Goal: Find specific page/section: Find specific page/section

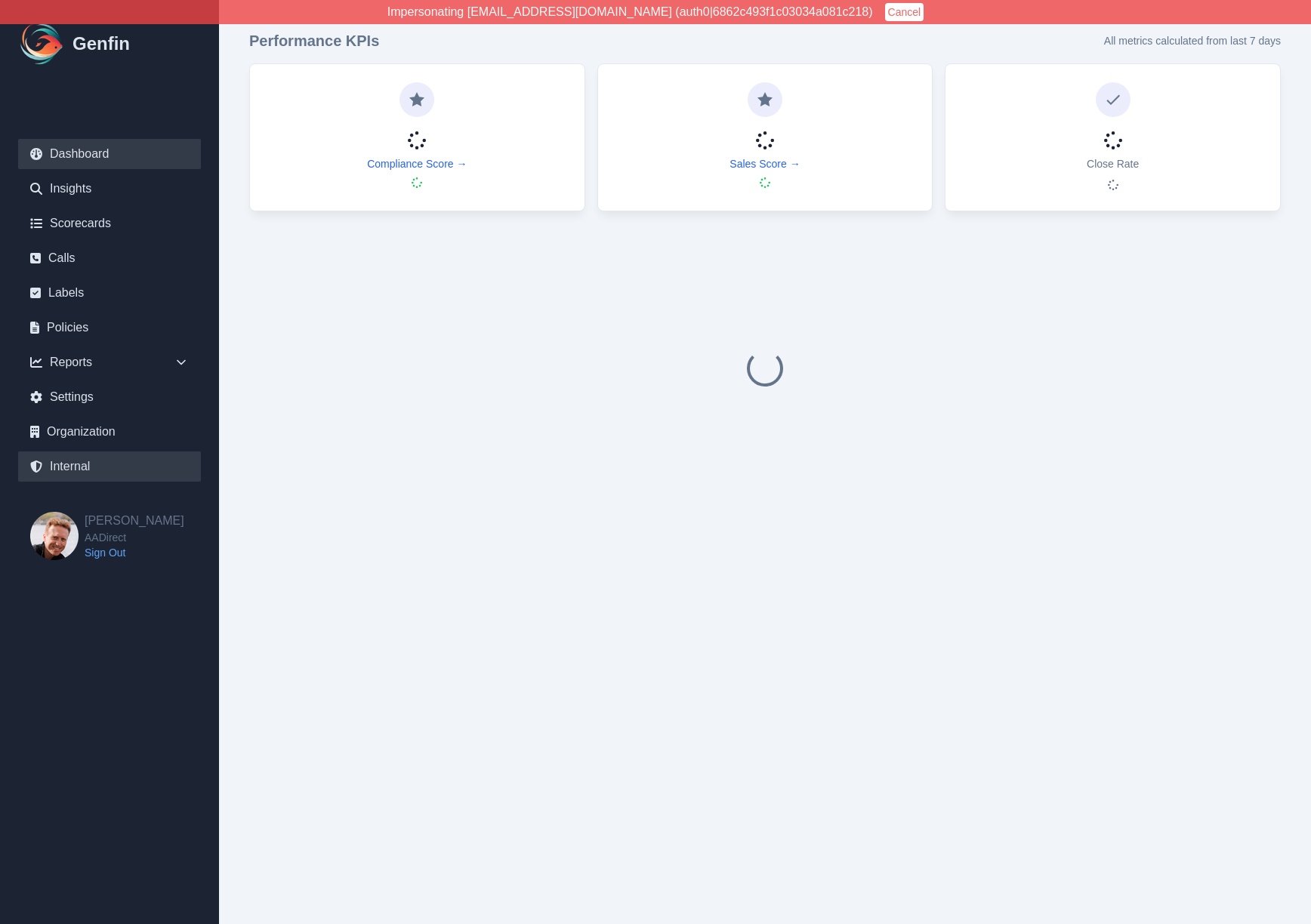
click at [83, 458] on link "Internal" at bounding box center [109, 467] width 183 height 31
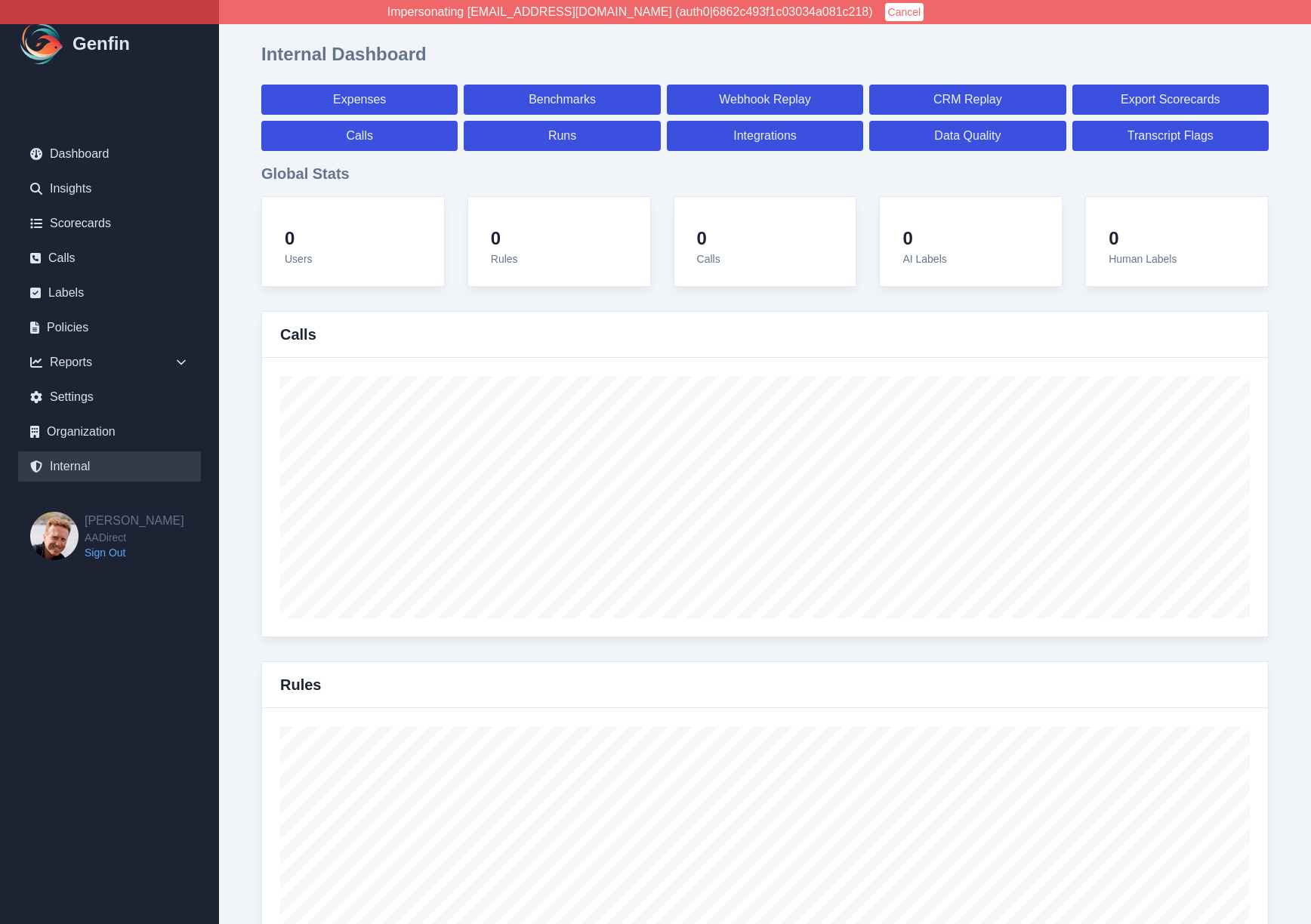
select select "paid"
select select "7"
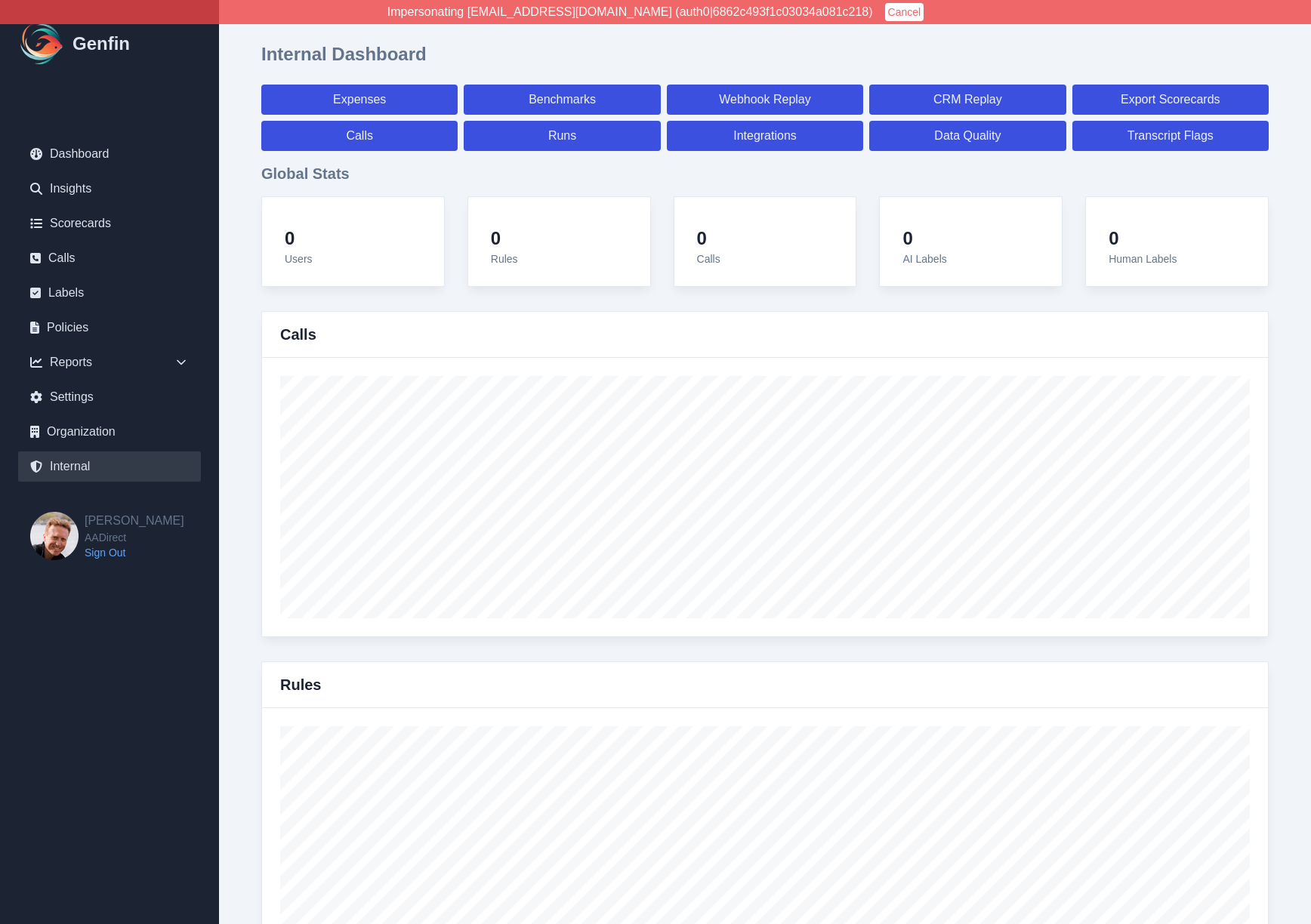
select select "paid"
select select "7"
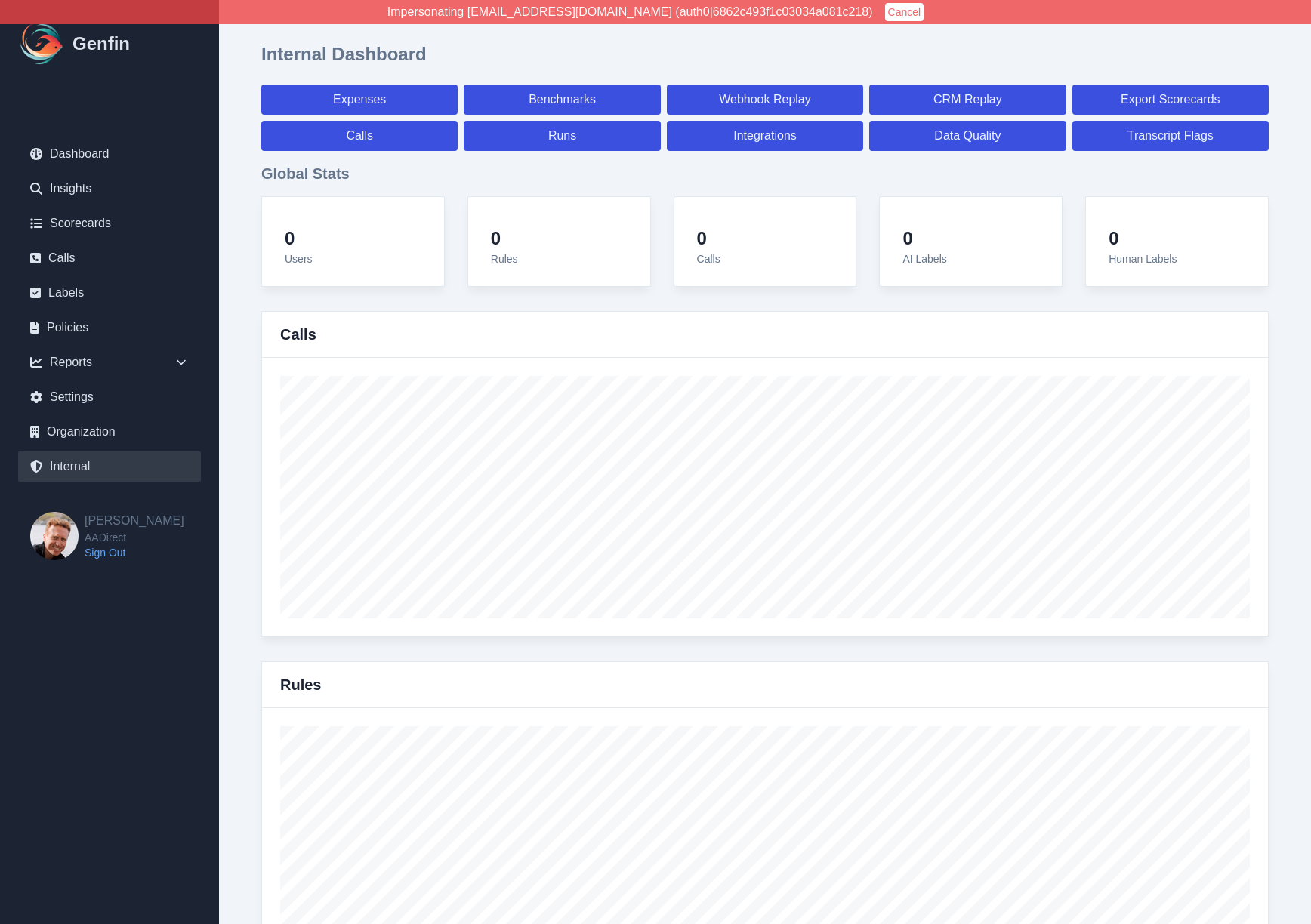
select select "7"
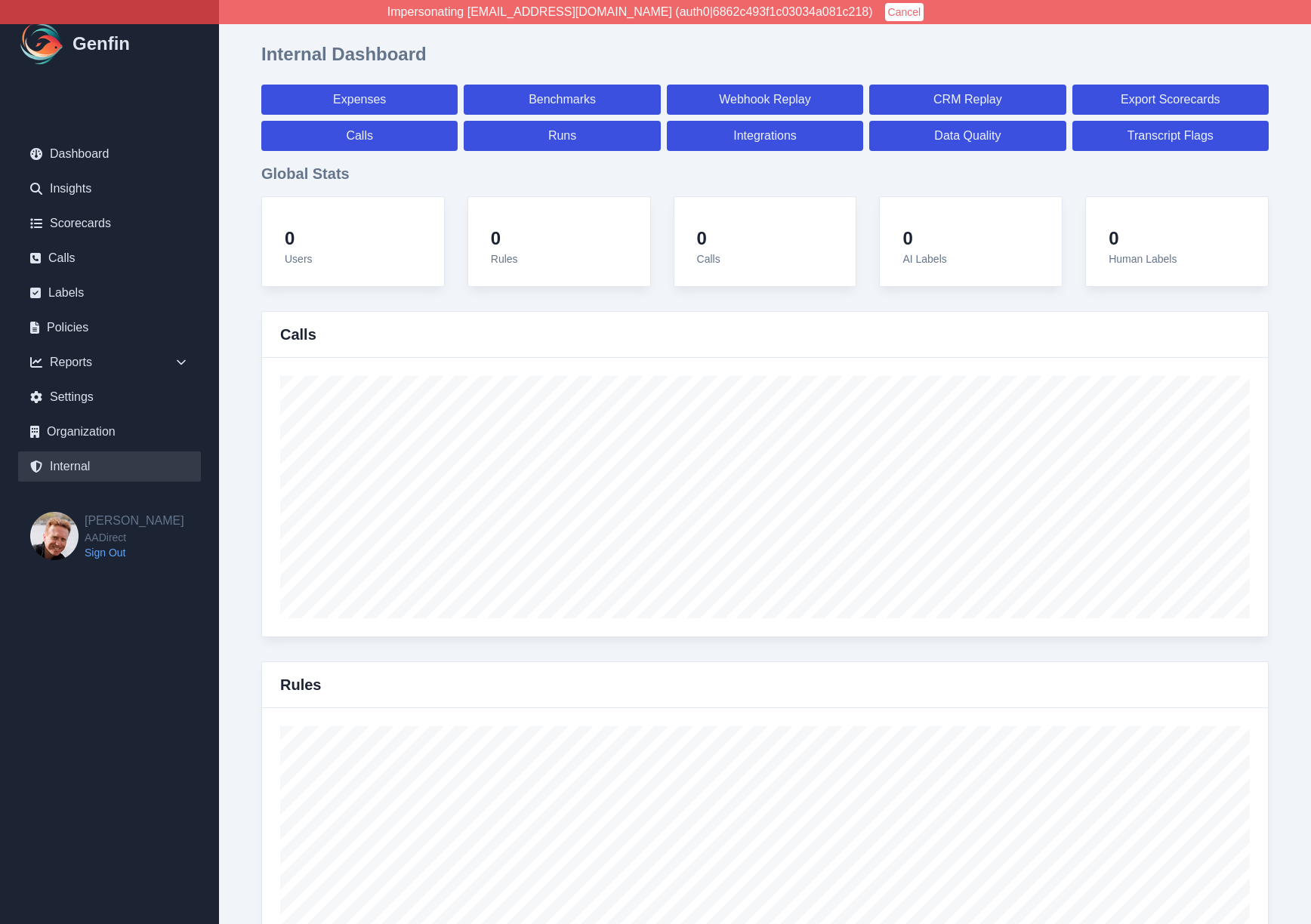
select select "7"
select select "paid"
select select "7"
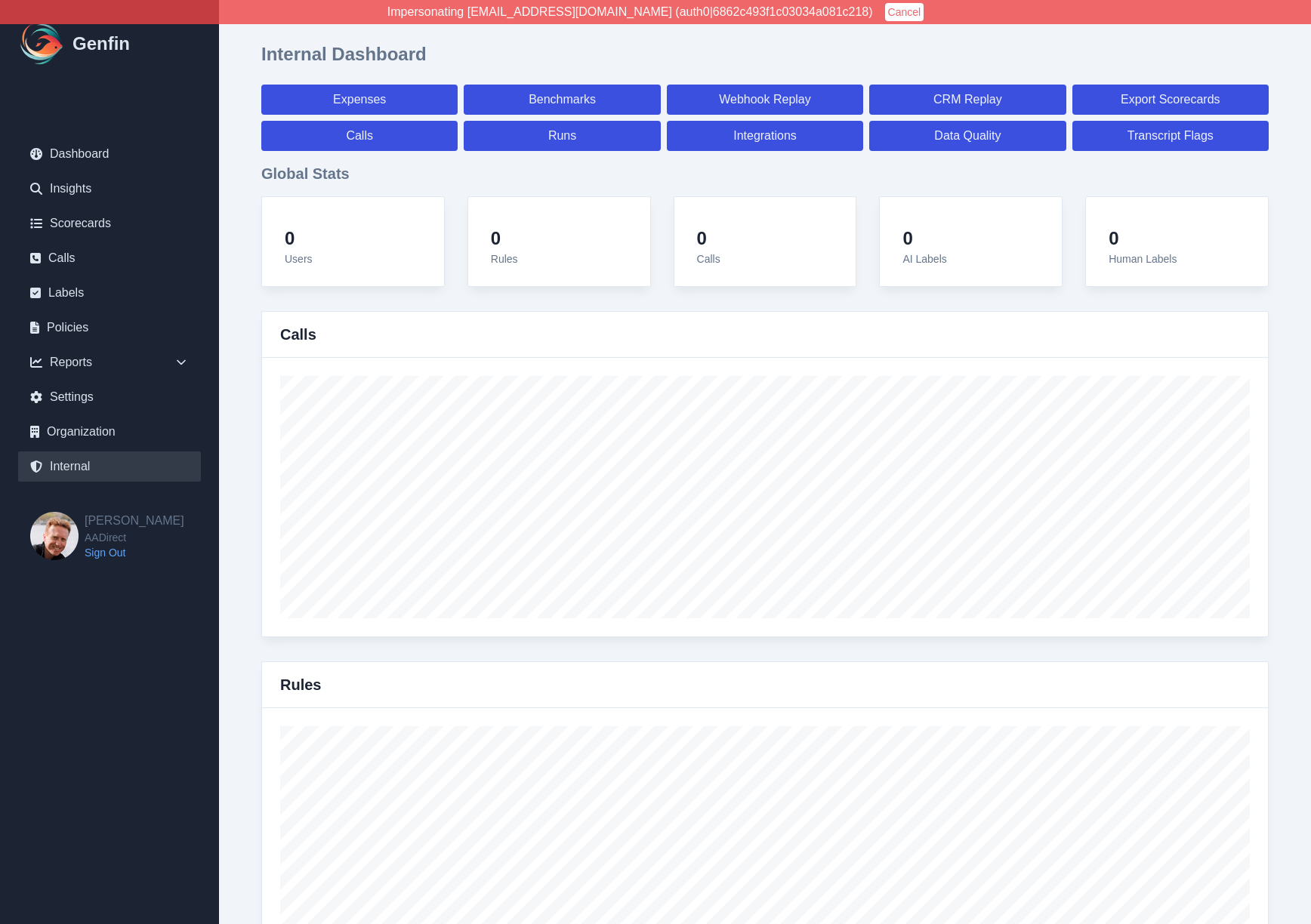
select select "7"
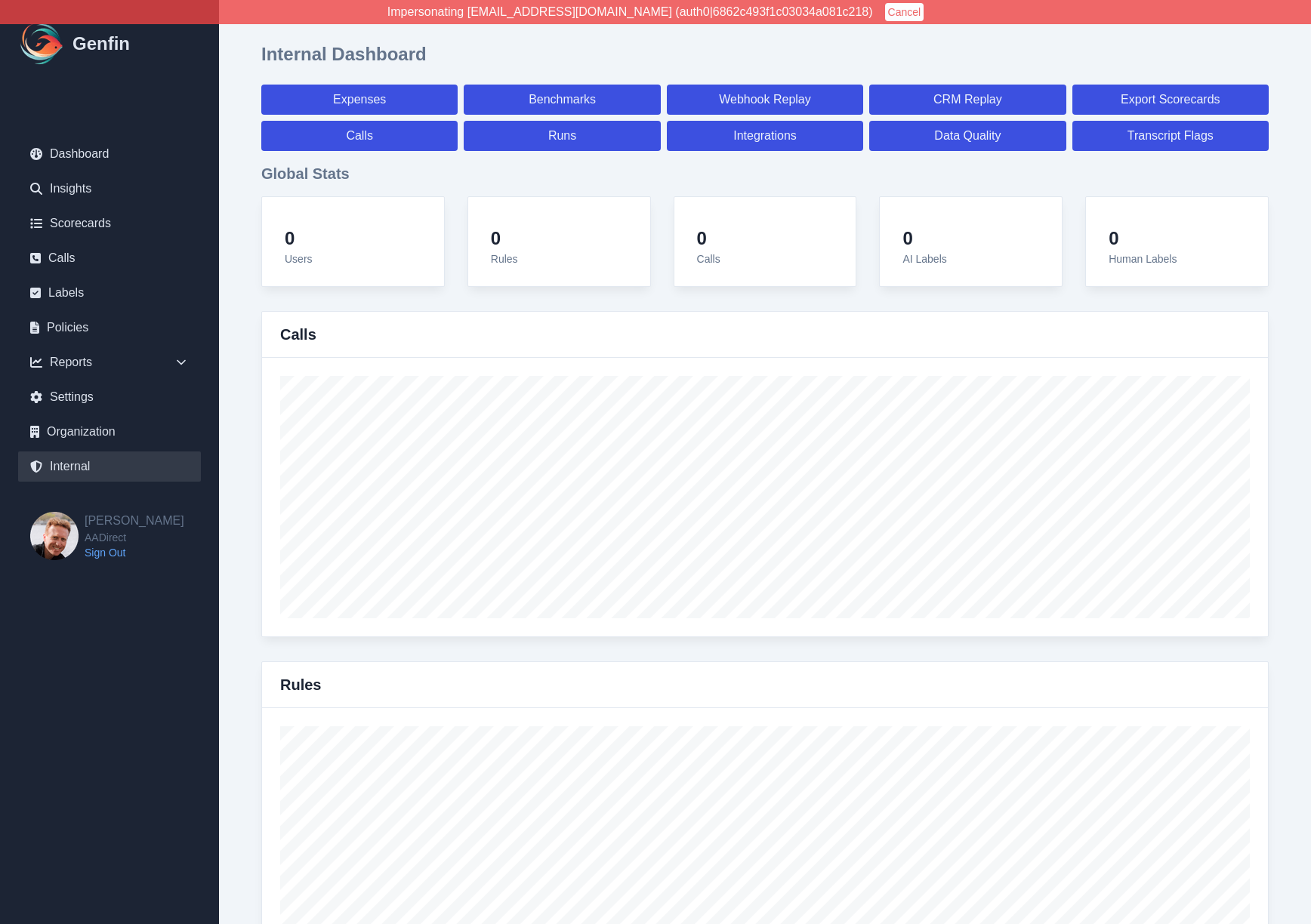
select select "7"
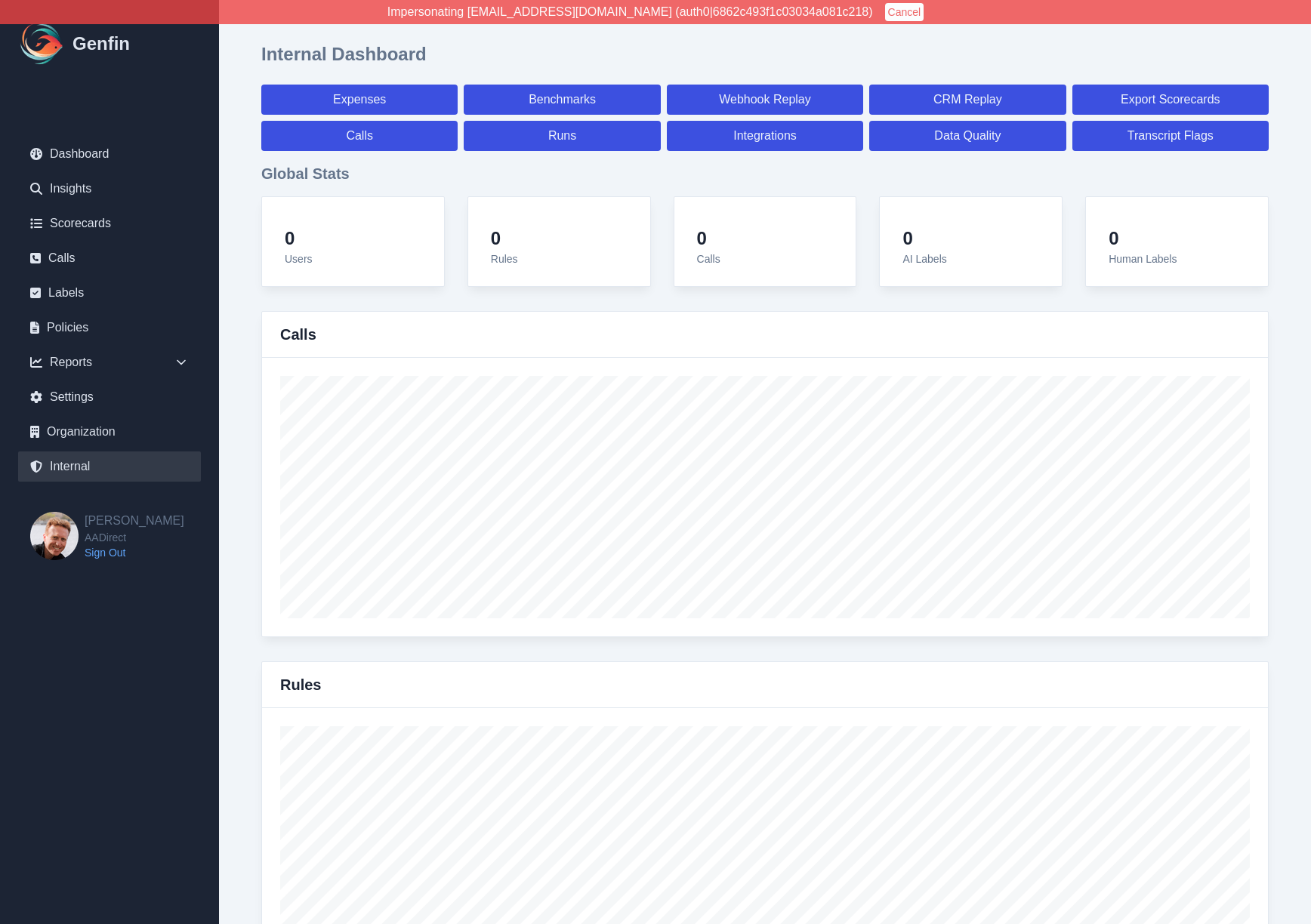
select select "7"
select select "paid"
select select "7"
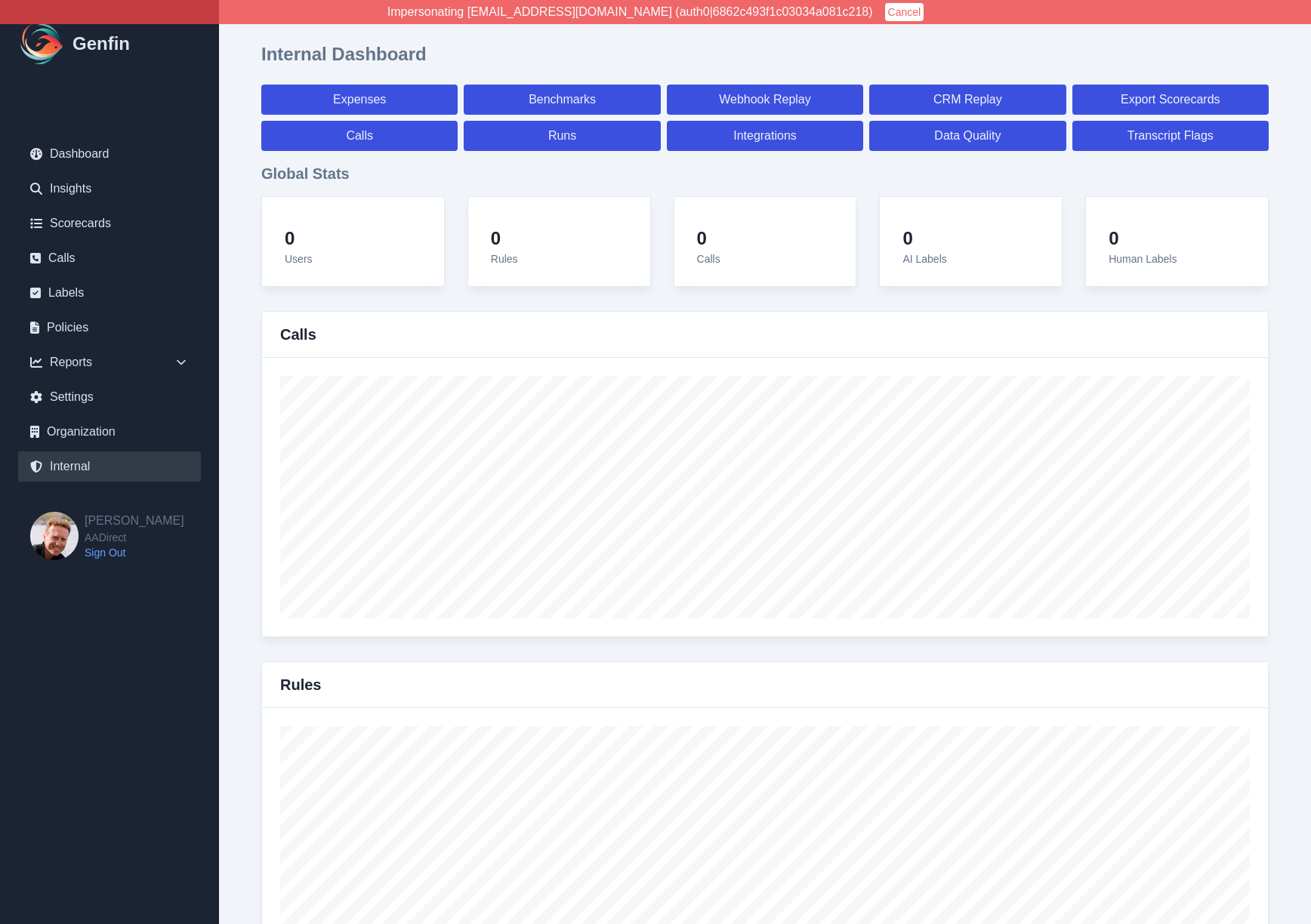
select select "7"
select select "paid"
select select "7"
select select "paid"
select select "7"
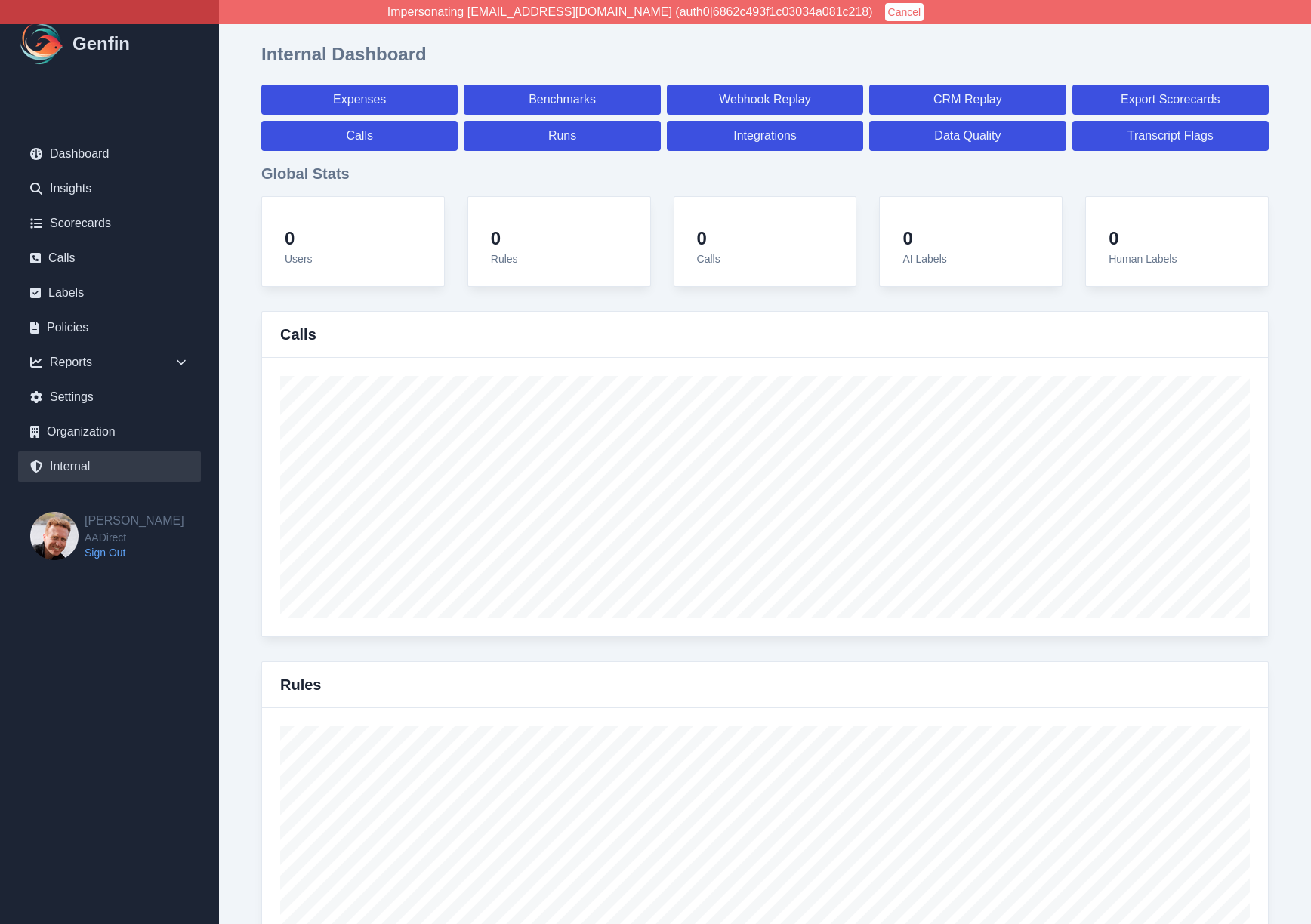
select select "7"
select select "paid"
select select "7"
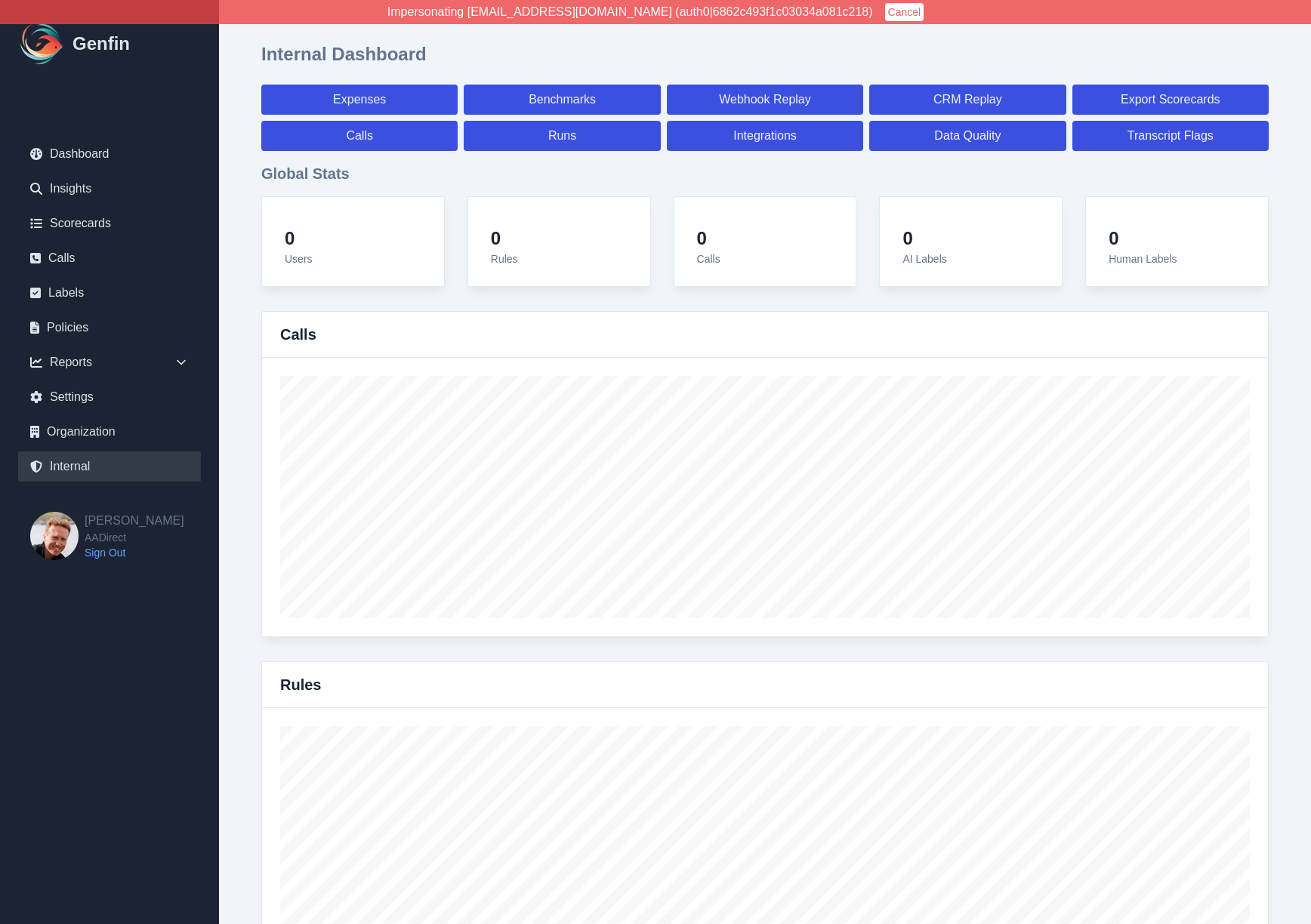
select select "7"
select select "paid"
select select "7"
select select "paid"
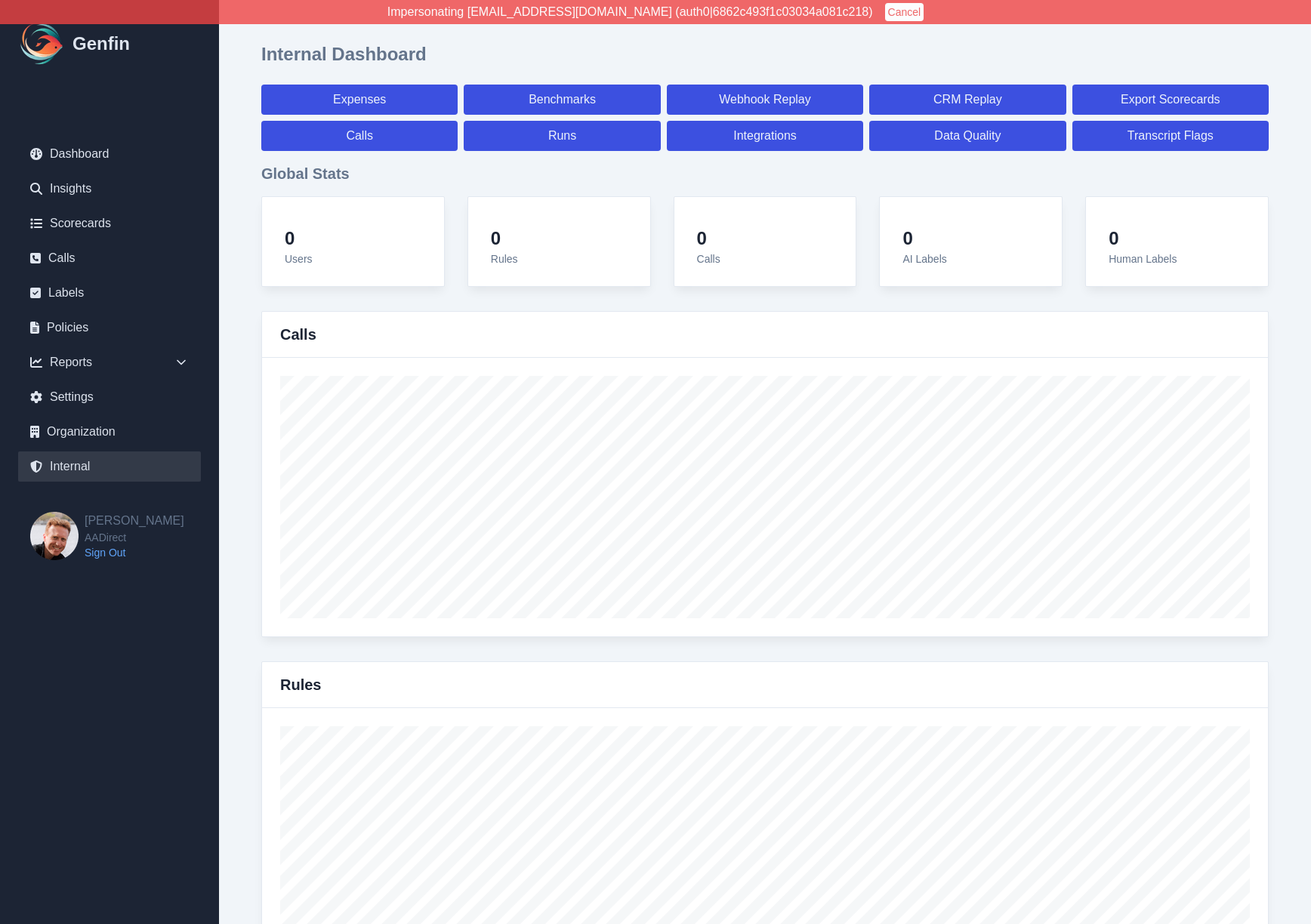
select select "7"
select select "paid"
select select "7"
select select "paid"
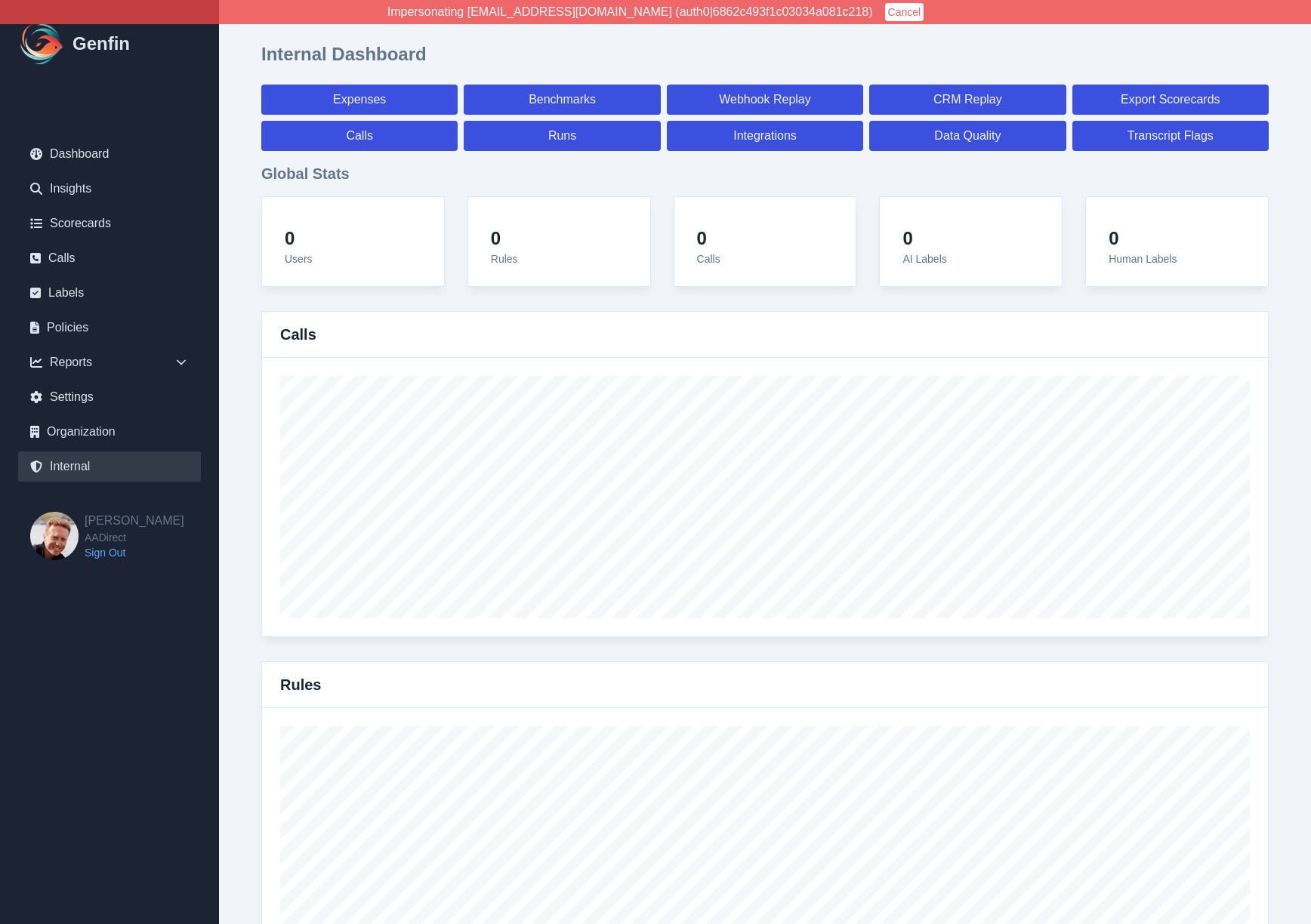
select select "7"
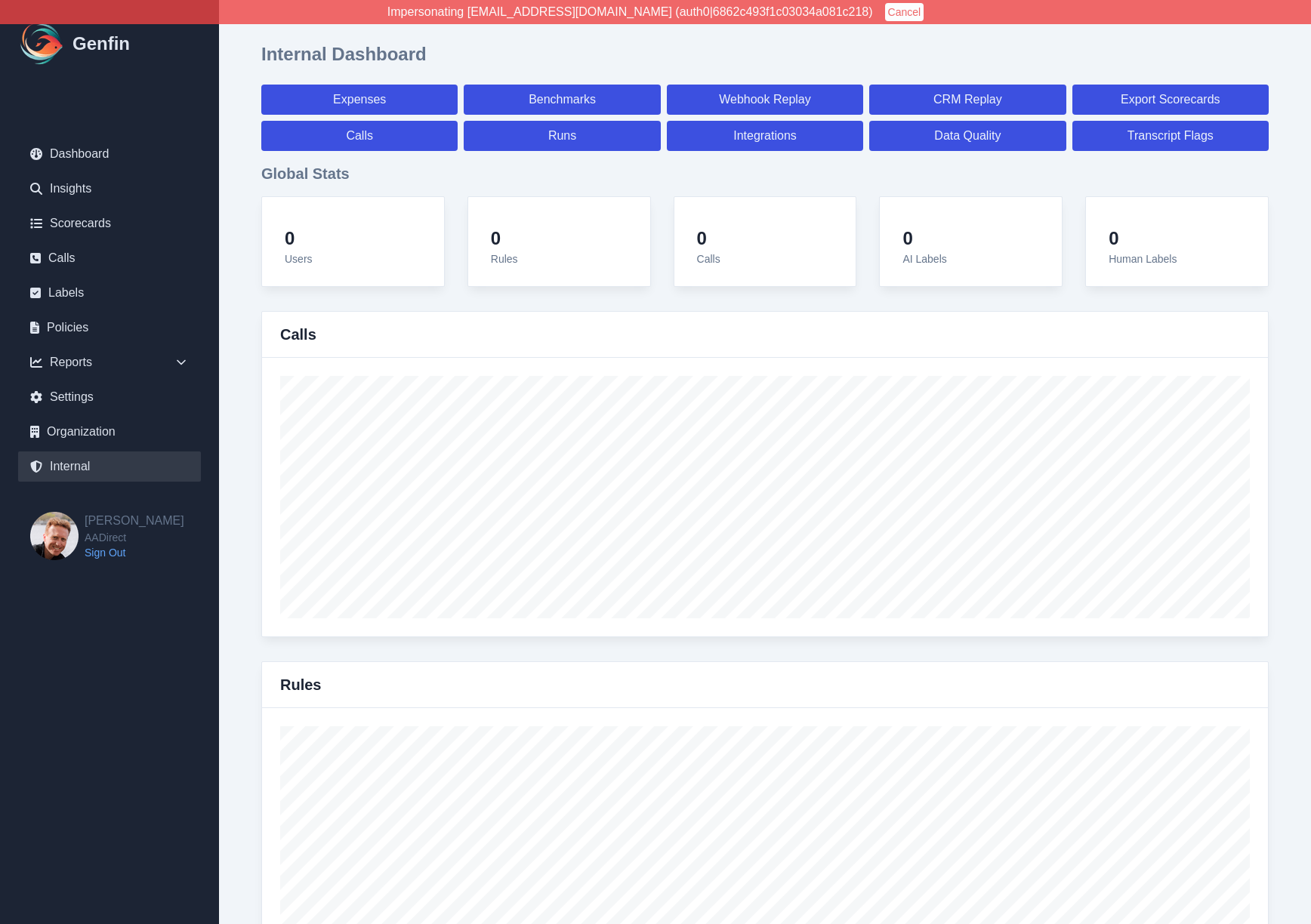
select select "7"
select select "paid"
select select "7"
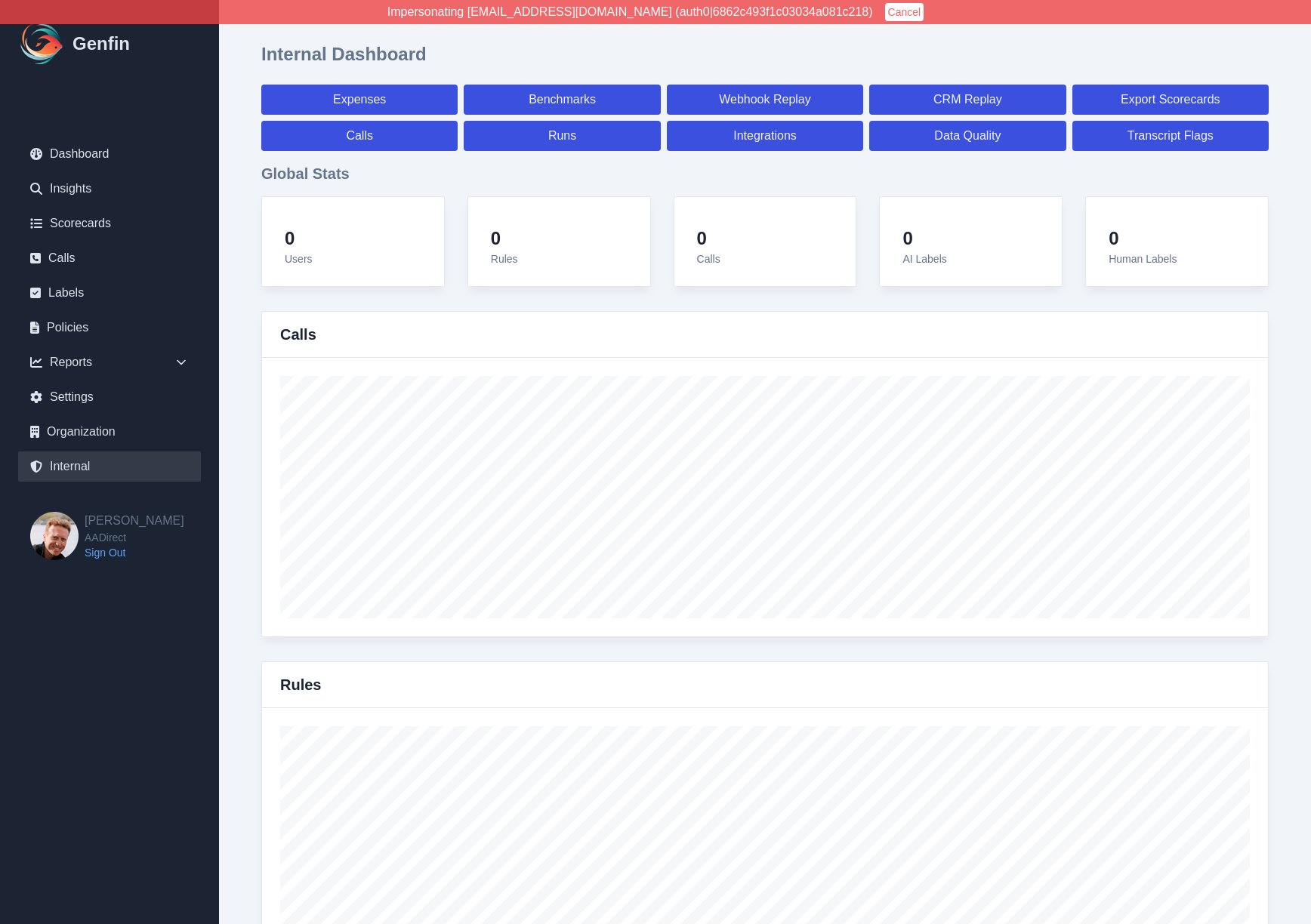
select select "7"
select select "paid"
select select "7"
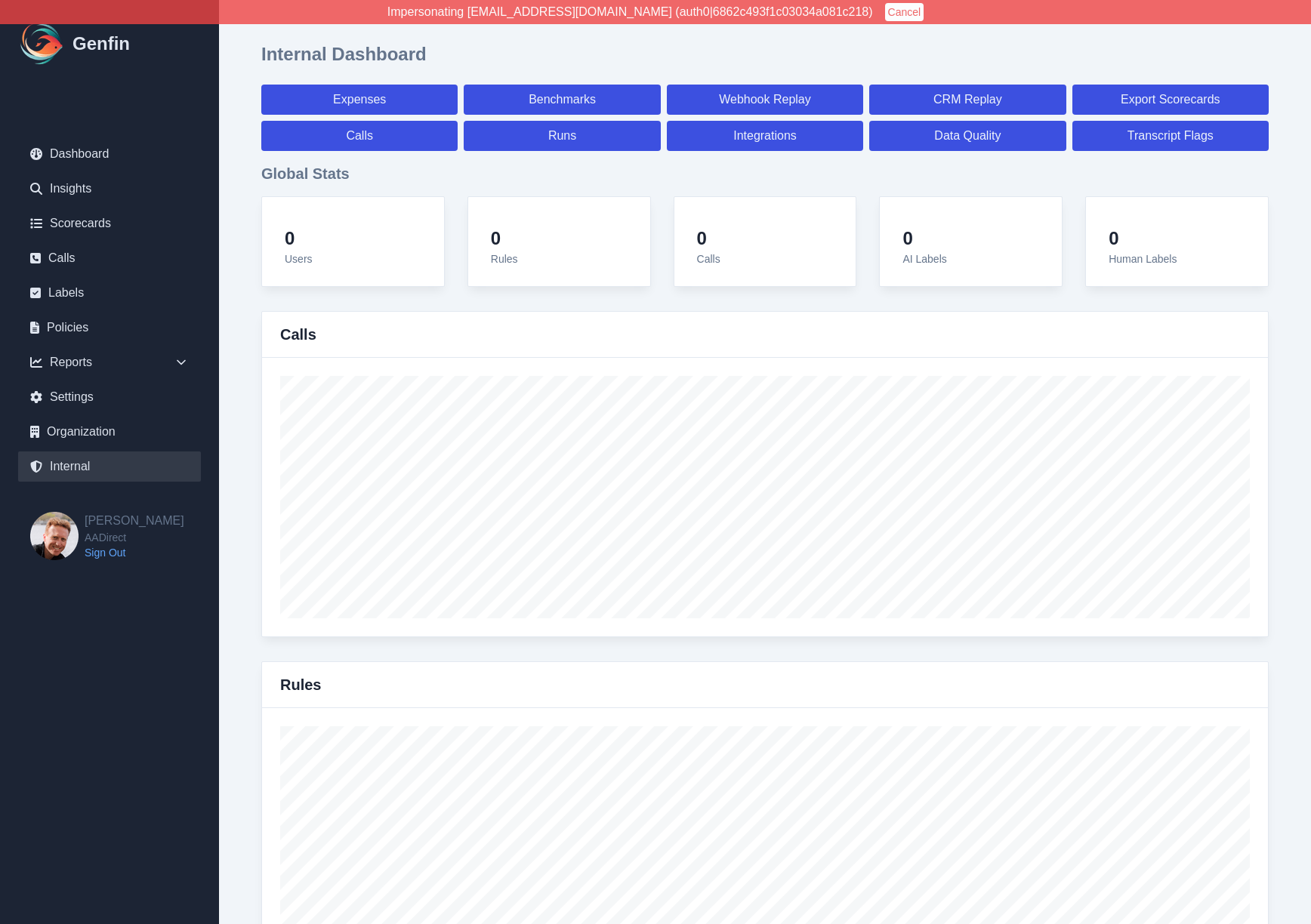
select select "7"
select select "paid"
select select "7"
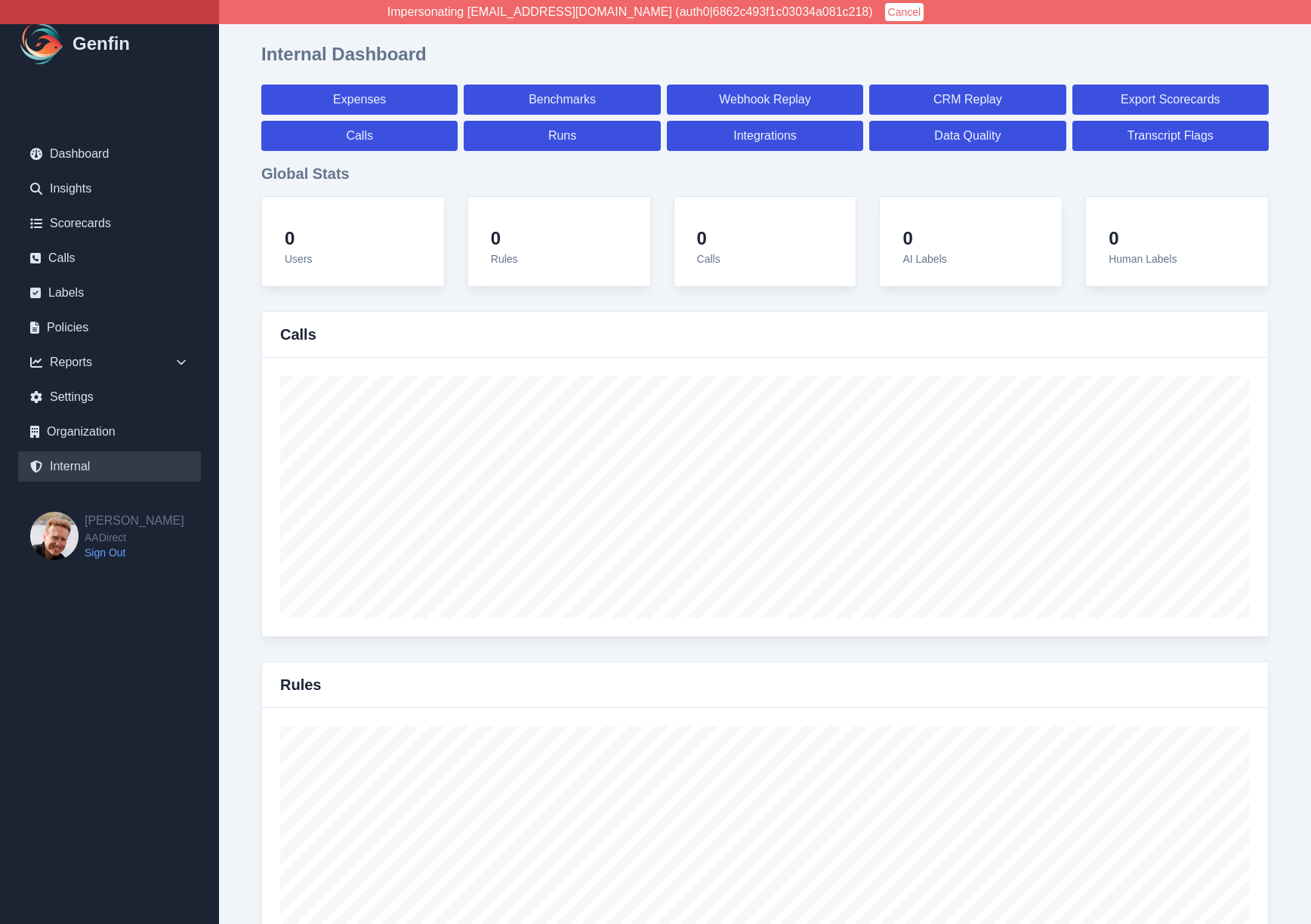
select select "7"
click at [885, 16] on button "Cancel" at bounding box center [905, 12] width 40 height 18
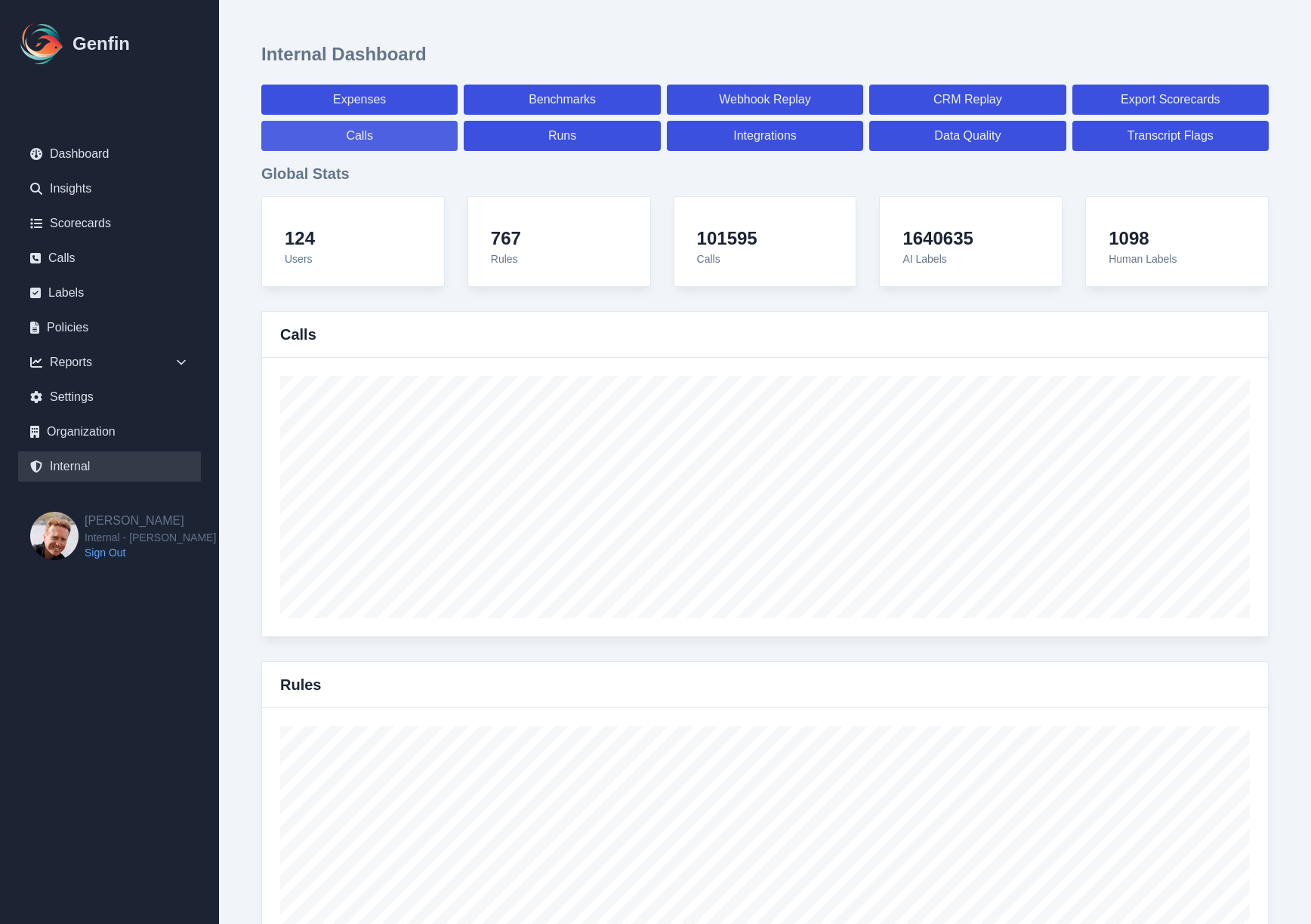
click at [412, 138] on link "Calls" at bounding box center [359, 136] width 196 height 31
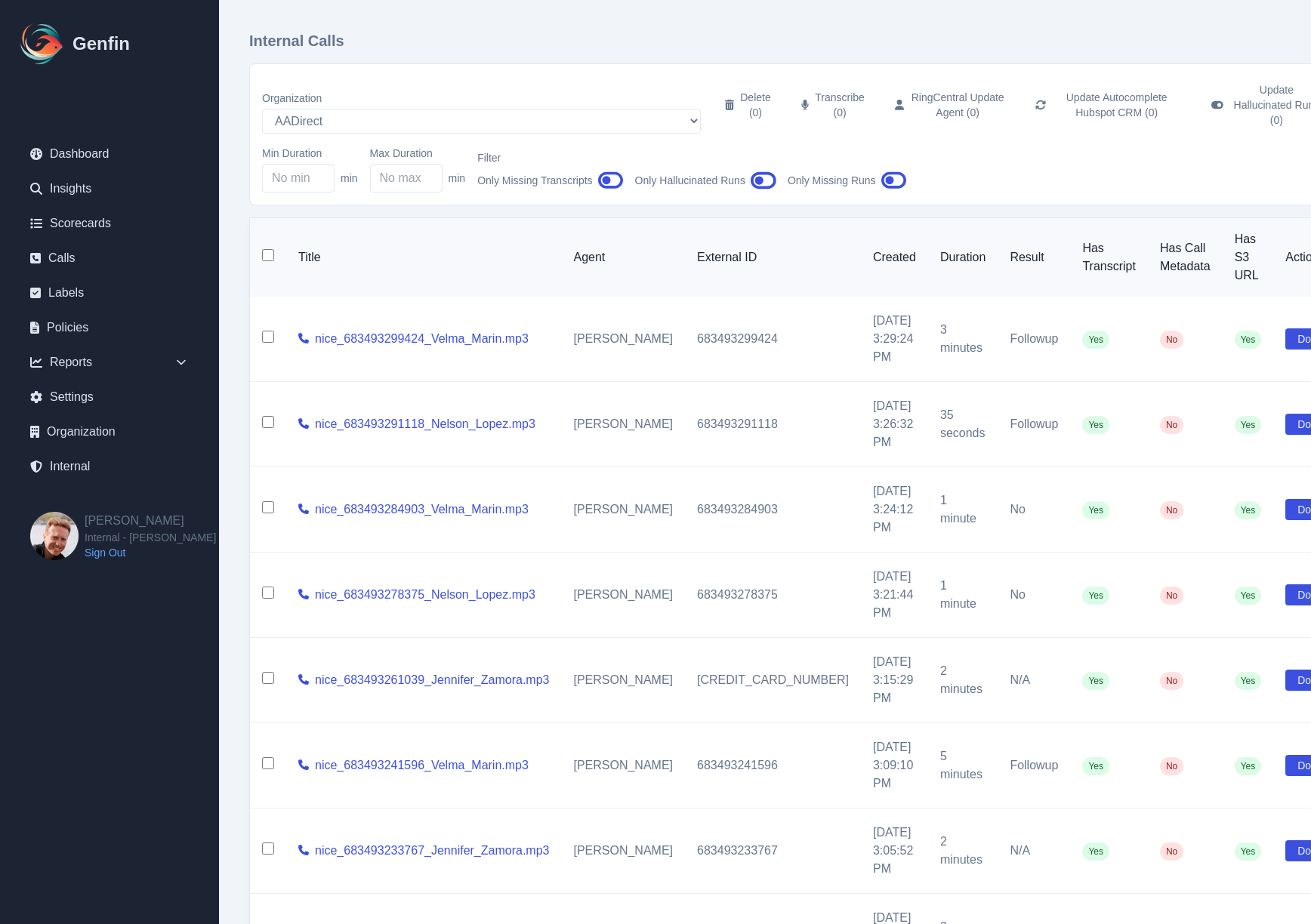
click at [463, 218] on th "Title" at bounding box center [423, 257] width 275 height 78
click at [398, 109] on select "AADirect [DOMAIN_NAME] [DOMAIN_NAME] [DOMAIN_NAME] [EMAIL_ADDRESS][DOMAIN_NAME]…" at bounding box center [481, 122] width 439 height 25
click at [262, 109] on select "AADirect [DOMAIN_NAME] [DOMAIN_NAME] [DOMAIN_NAME] [EMAIL_ADDRESS][DOMAIN_NAME]…" at bounding box center [481, 122] width 439 height 25
click at [236, 322] on div "Internal Calls Organization AADirect [DOMAIN_NAME] [DOMAIN_NAME] [DOMAIN_NAME] …" at bounding box center [799, 632] width 1160 height 1264
